Goal: Obtain resource: Obtain resource

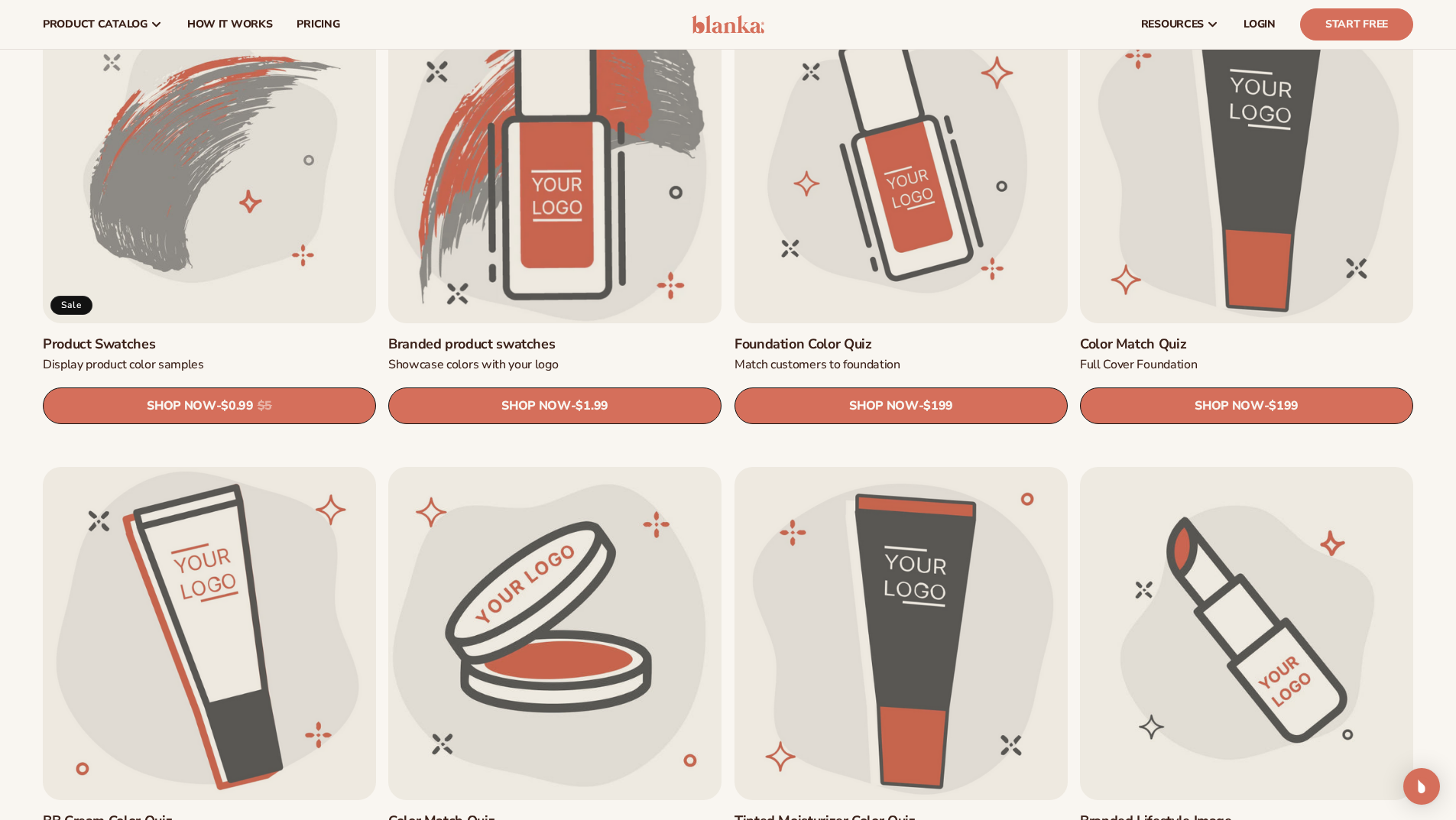
scroll to position [991, 0]
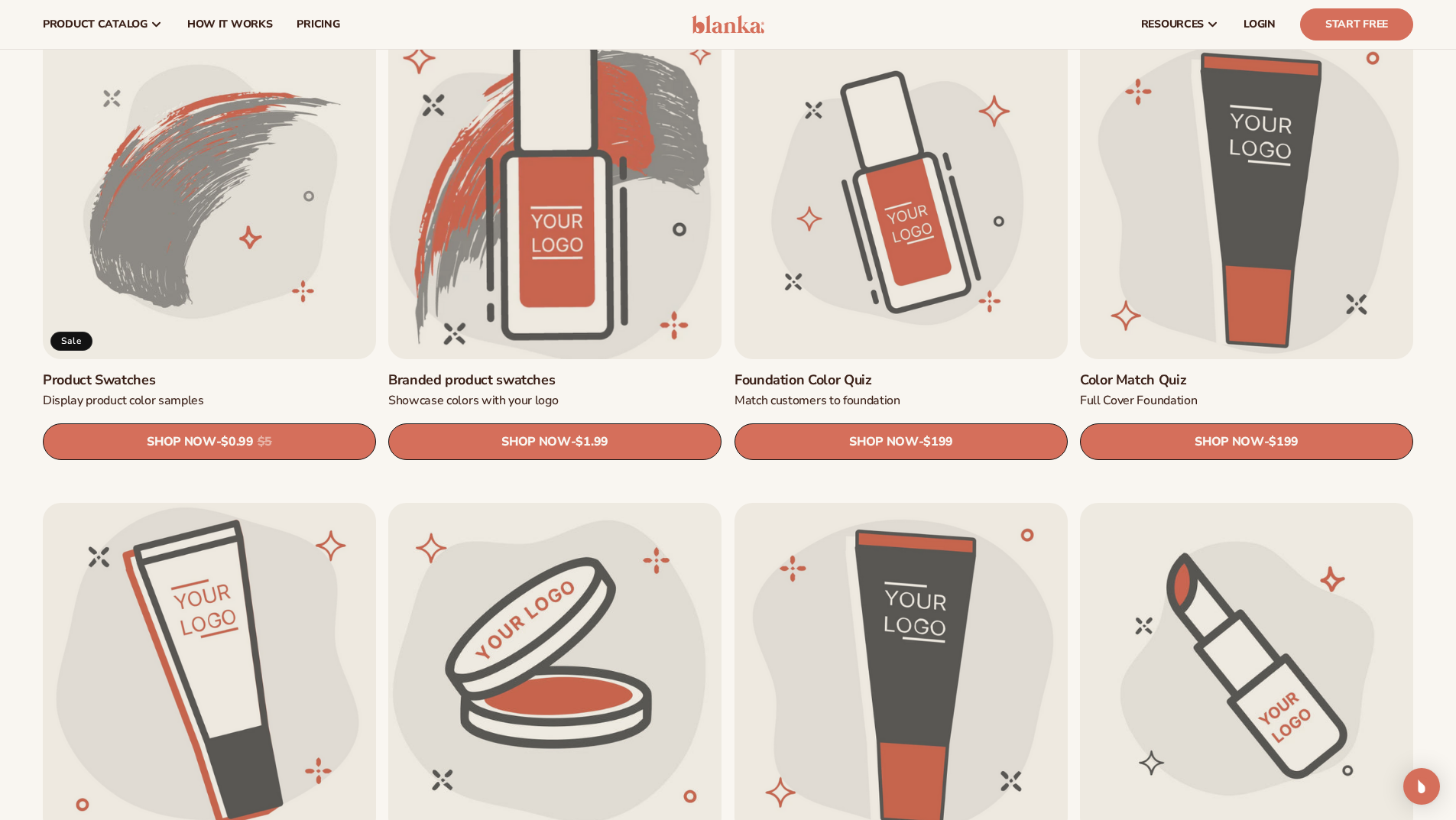
click at [580, 371] on link "Branded product swatches" at bounding box center [554, 379] width 333 height 18
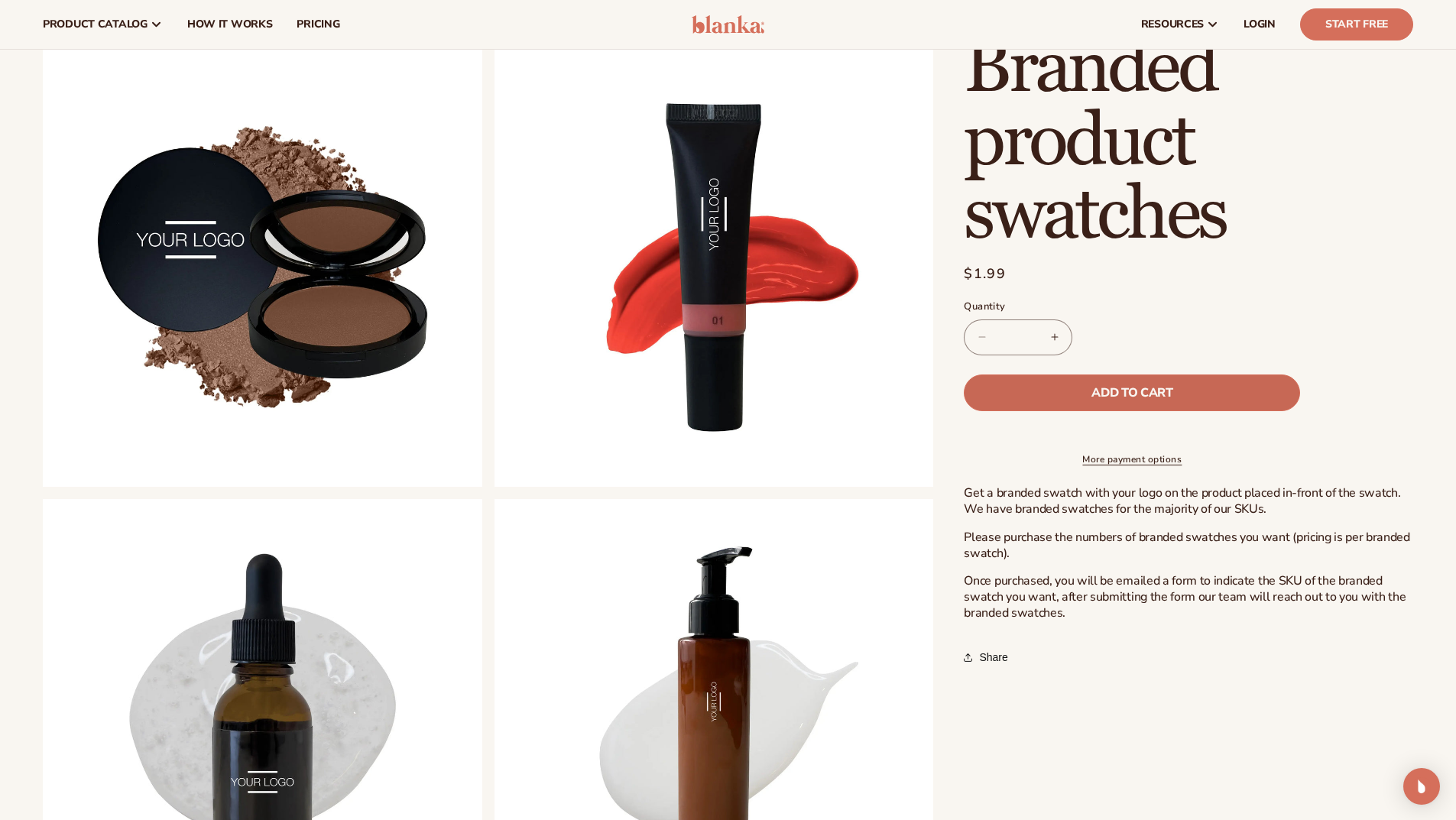
scroll to position [688, 0]
